Goal: Information Seeking & Learning: Learn about a topic

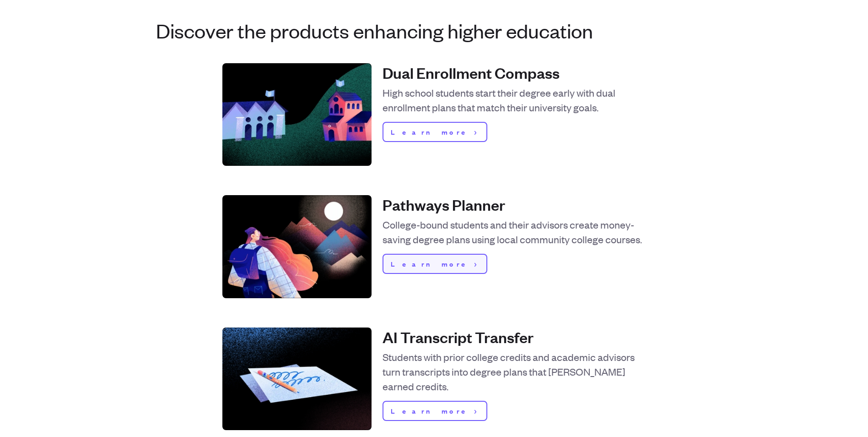
scroll to position [320, 0]
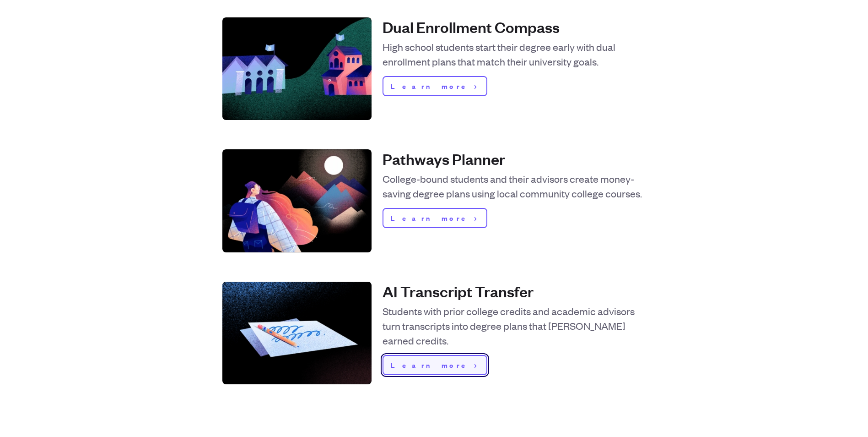
click at [423, 362] on span "Learn more" at bounding box center [431, 364] width 80 height 11
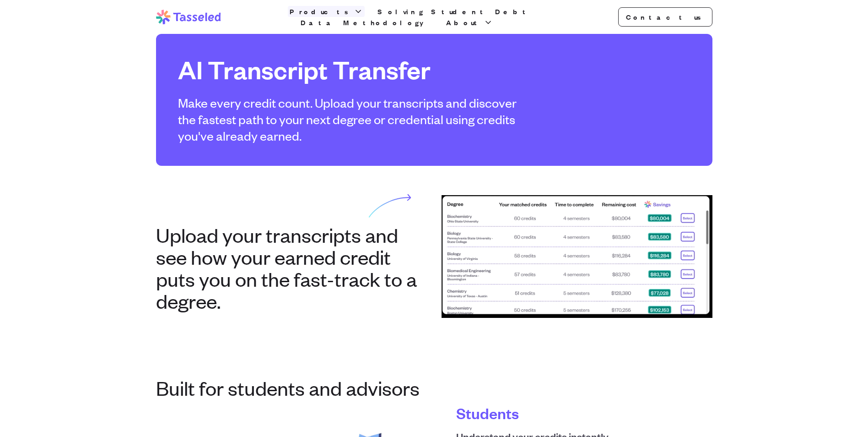
click at [354, 13] on icon "button" at bounding box center [358, 11] width 9 height 9
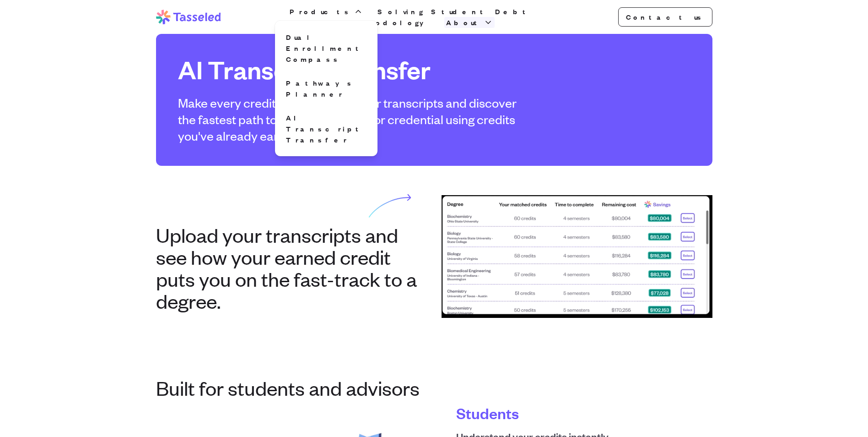
click at [493, 18] on icon "button" at bounding box center [488, 22] width 9 height 9
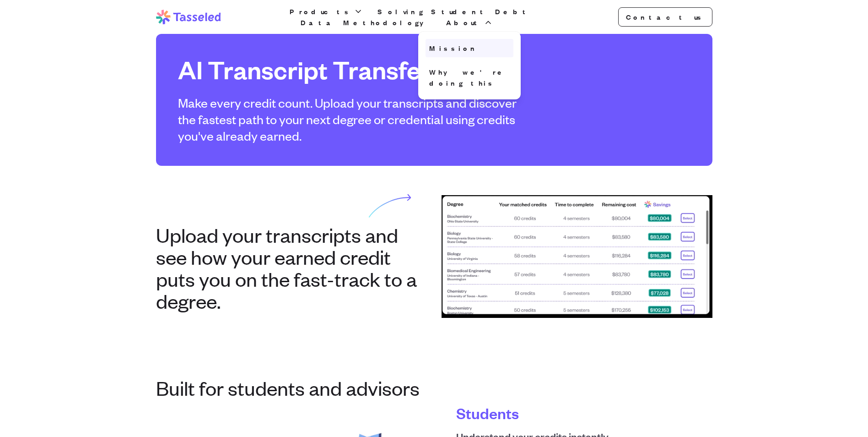
click at [513, 43] on link "Mission" at bounding box center [470, 48] width 88 height 18
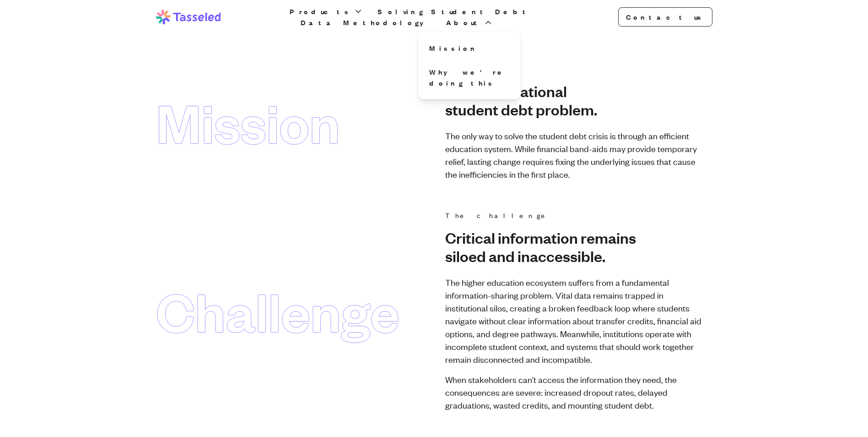
click at [493, 18] on icon "button" at bounding box center [488, 22] width 9 height 9
click at [433, 21] on link "Data Methodology" at bounding box center [366, 22] width 135 height 11
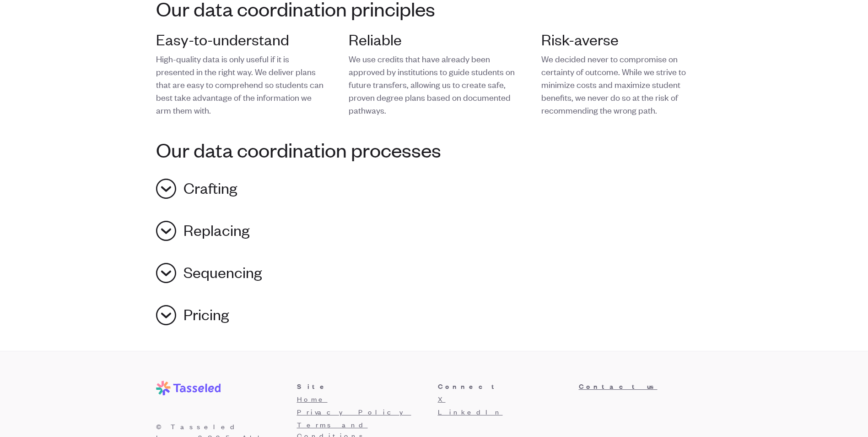
scroll to position [686, 0]
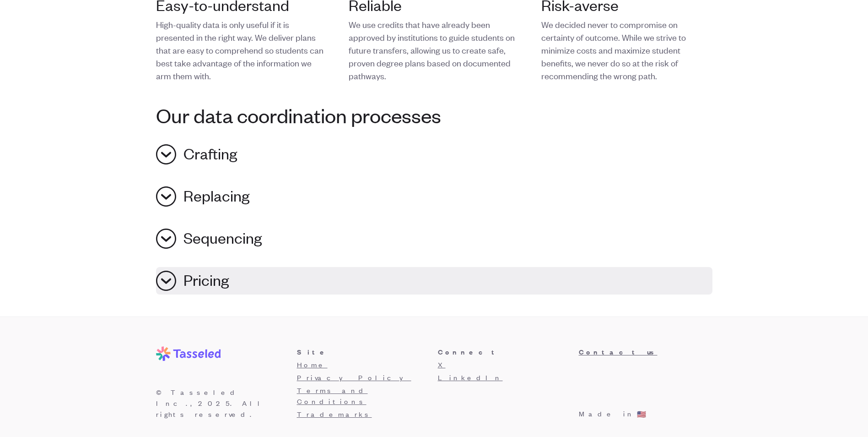
click at [168, 284] on button "Pricing" at bounding box center [434, 280] width 557 height 27
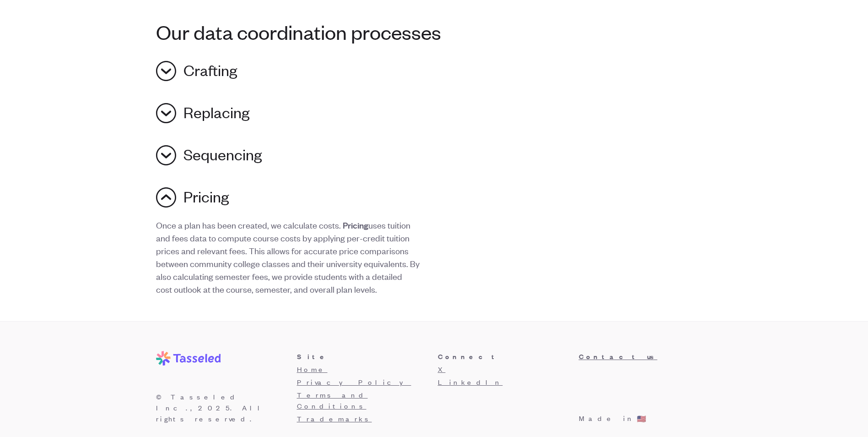
scroll to position [775, 0]
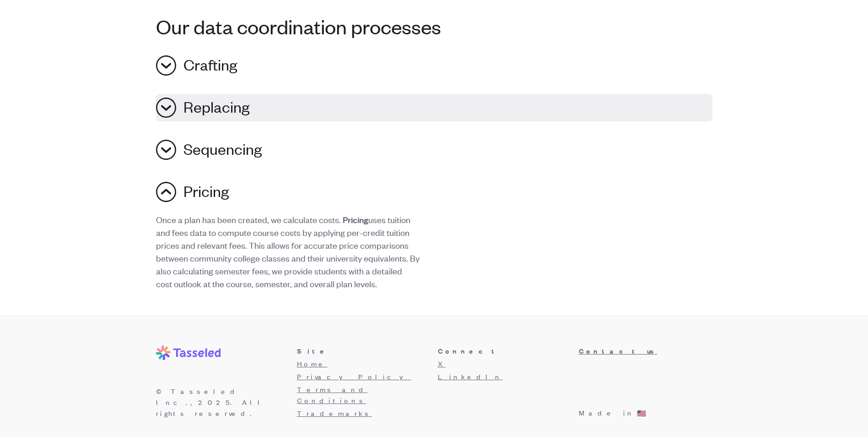
click at [161, 105] on button "Replacing" at bounding box center [434, 107] width 557 height 27
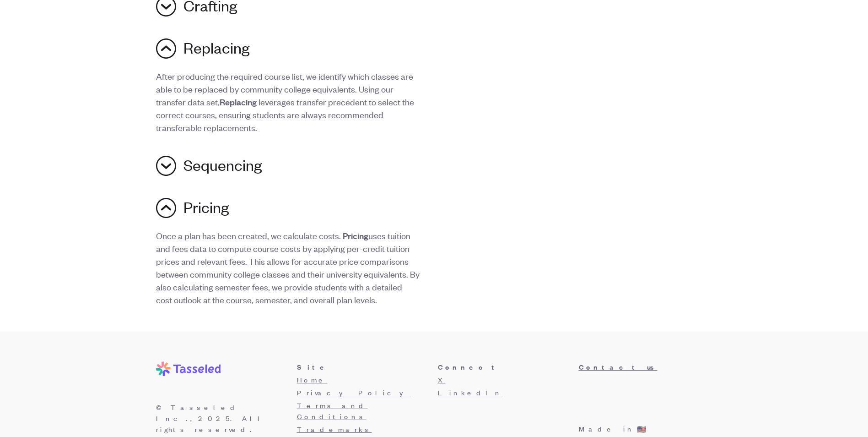
scroll to position [850, 0]
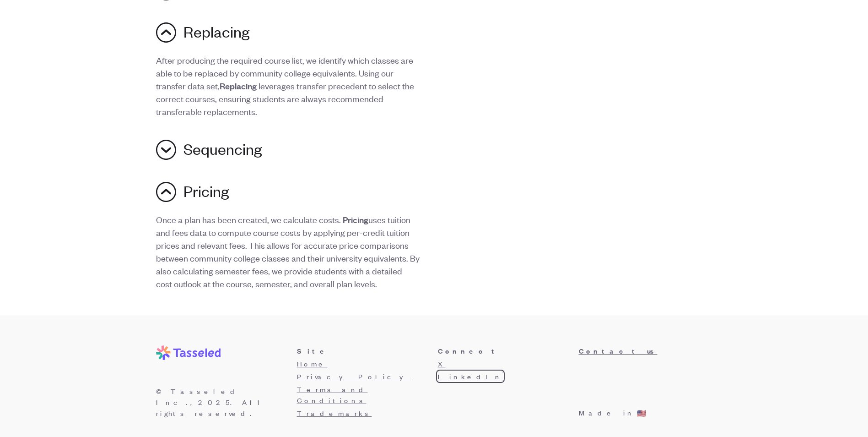
click at [457, 378] on link "LinkedIn" at bounding box center [470, 376] width 65 height 10
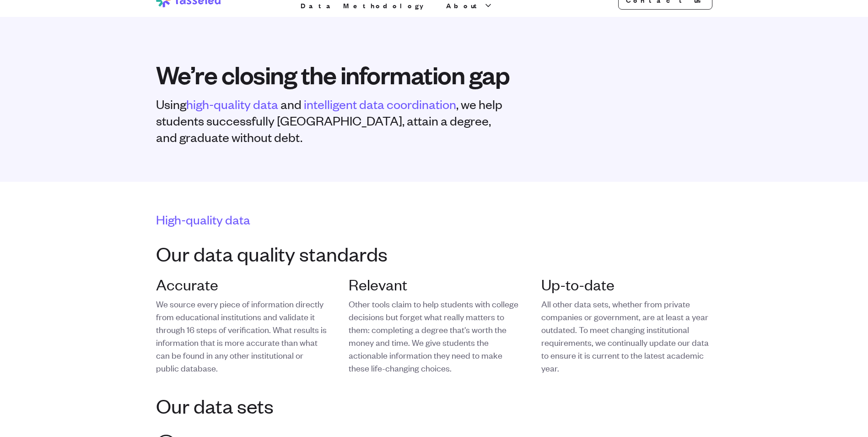
scroll to position [0, 0]
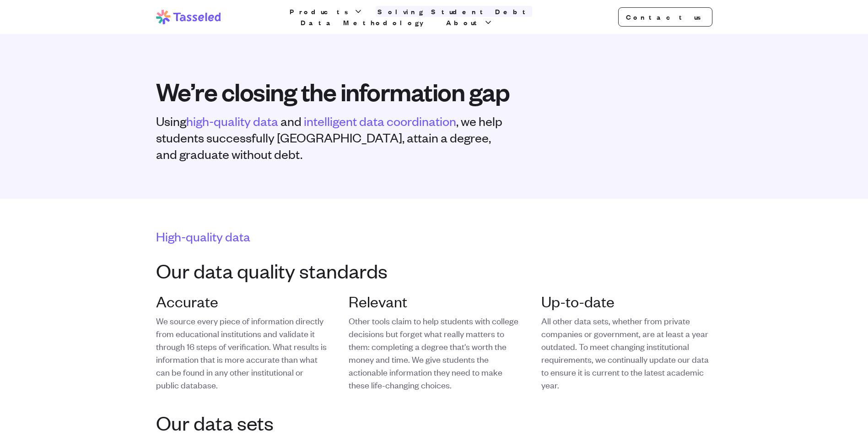
click at [410, 17] on link "Solving Student Debt" at bounding box center [454, 11] width 157 height 11
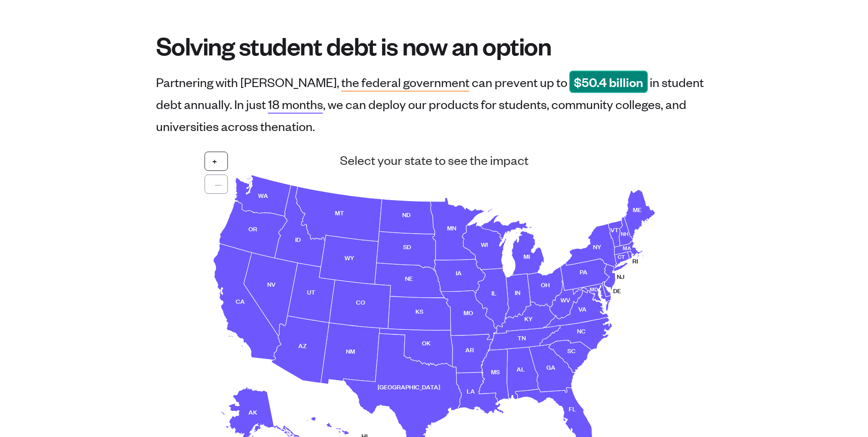
scroll to position [92, 0]
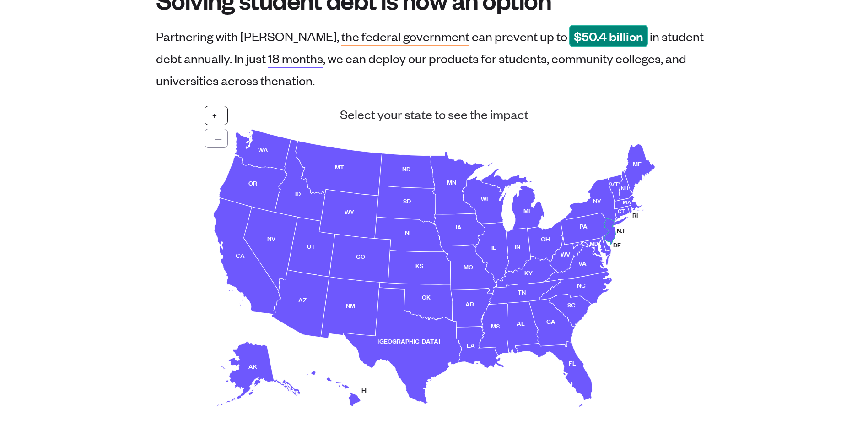
click at [611, 230] on use at bounding box center [615, 231] width 21 height 26
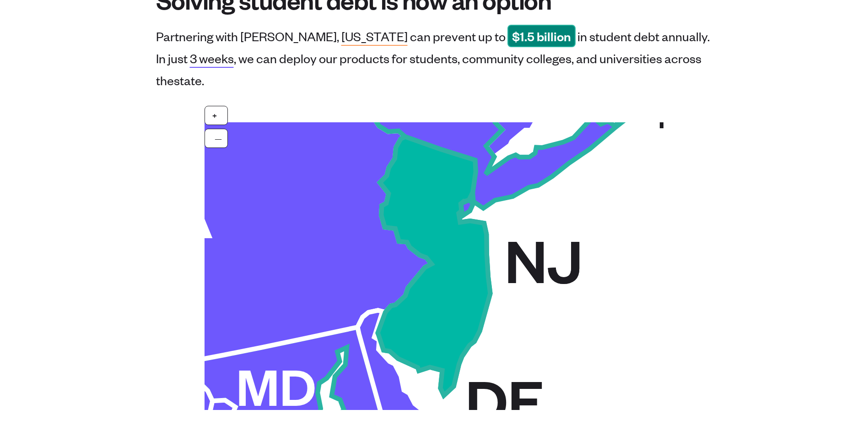
click at [446, 308] on use at bounding box center [480, 265] width 205 height 259
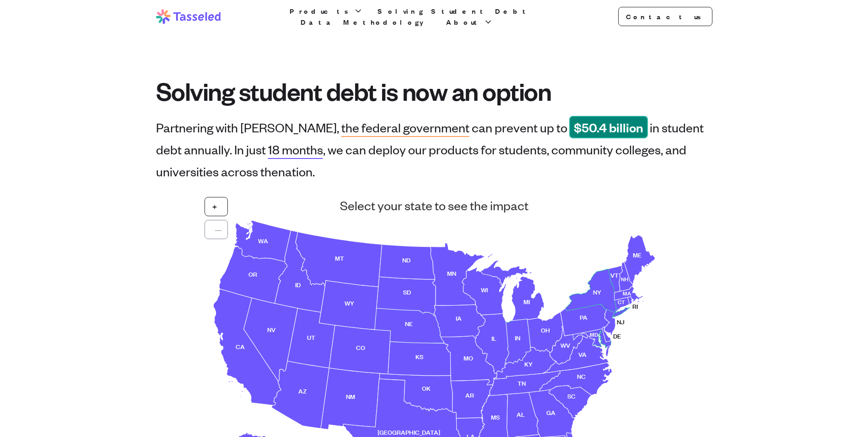
scroll to position [0, 0]
click at [195, 16] on icon at bounding box center [191, 18] width 11 height 7
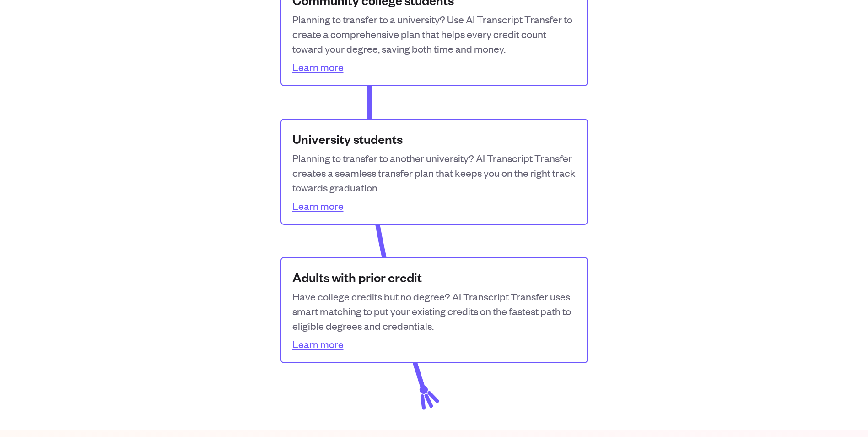
scroll to position [1236, 0]
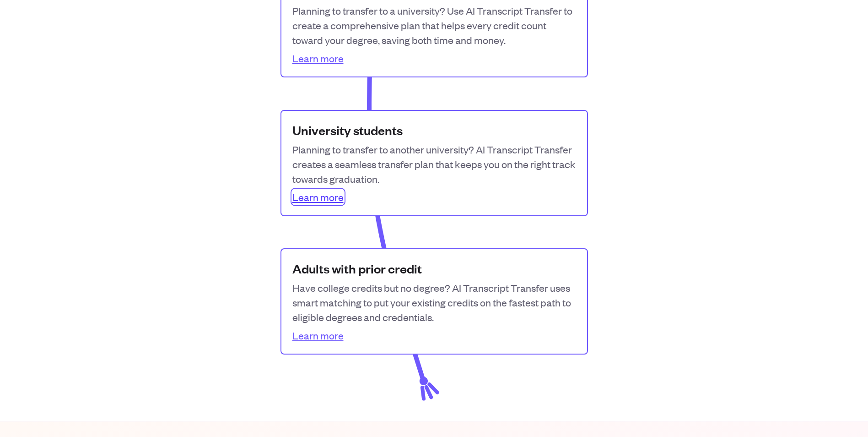
click at [324, 201] on link "Learn more" at bounding box center [317, 196] width 51 height 15
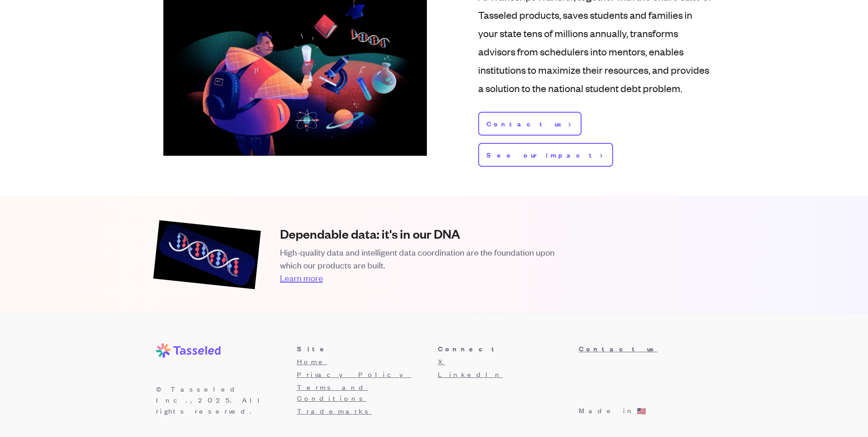
scroll to position [1142, 0]
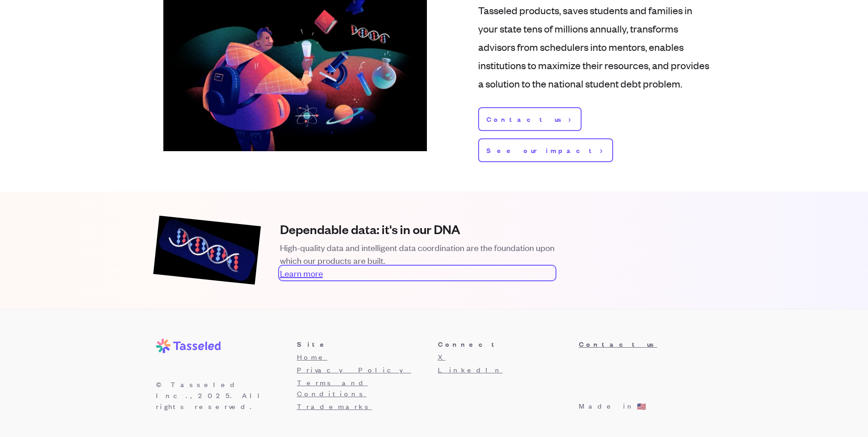
click at [303, 279] on link "Learn more" at bounding box center [417, 272] width 275 height 13
